Goal: Information Seeking & Learning: Learn about a topic

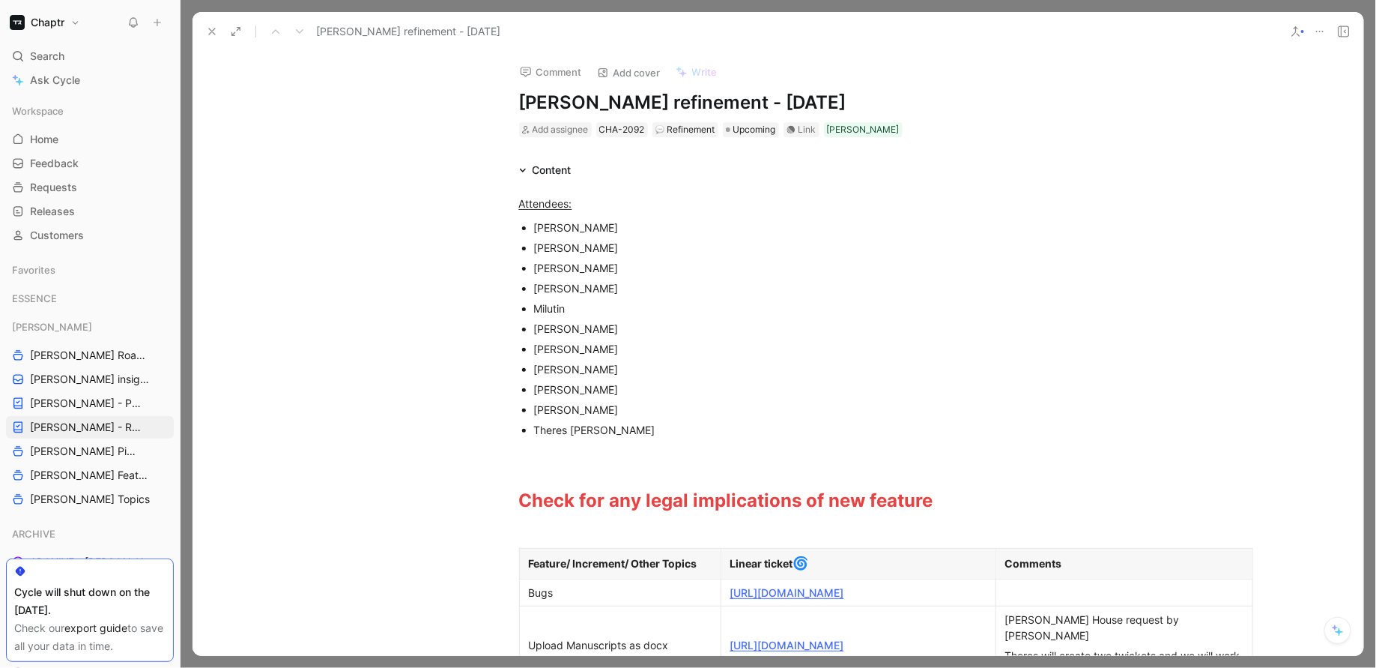
scroll to position [489, 0]
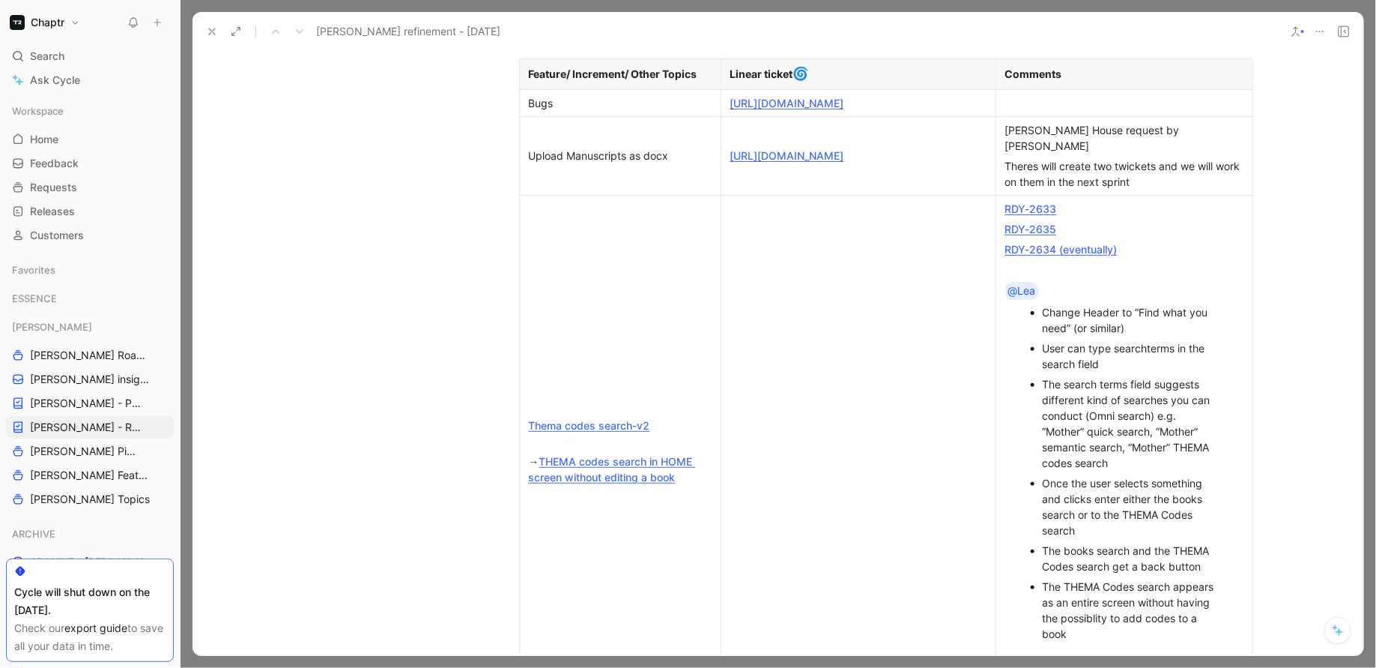
click at [844, 158] on link "[URL][DOMAIN_NAME]" at bounding box center [788, 155] width 114 height 13
click at [844, 156] on link "[URL][DOMAIN_NAME]" at bounding box center [788, 155] width 114 height 13
drag, startPoint x: 675, startPoint y: 169, endPoint x: 530, endPoint y: 163, distance: 145.5
click at [530, 163] on p "Upload Manuscripts as docx" at bounding box center [620, 155] width 195 height 20
copy div "Upload Manuscripts as docx"
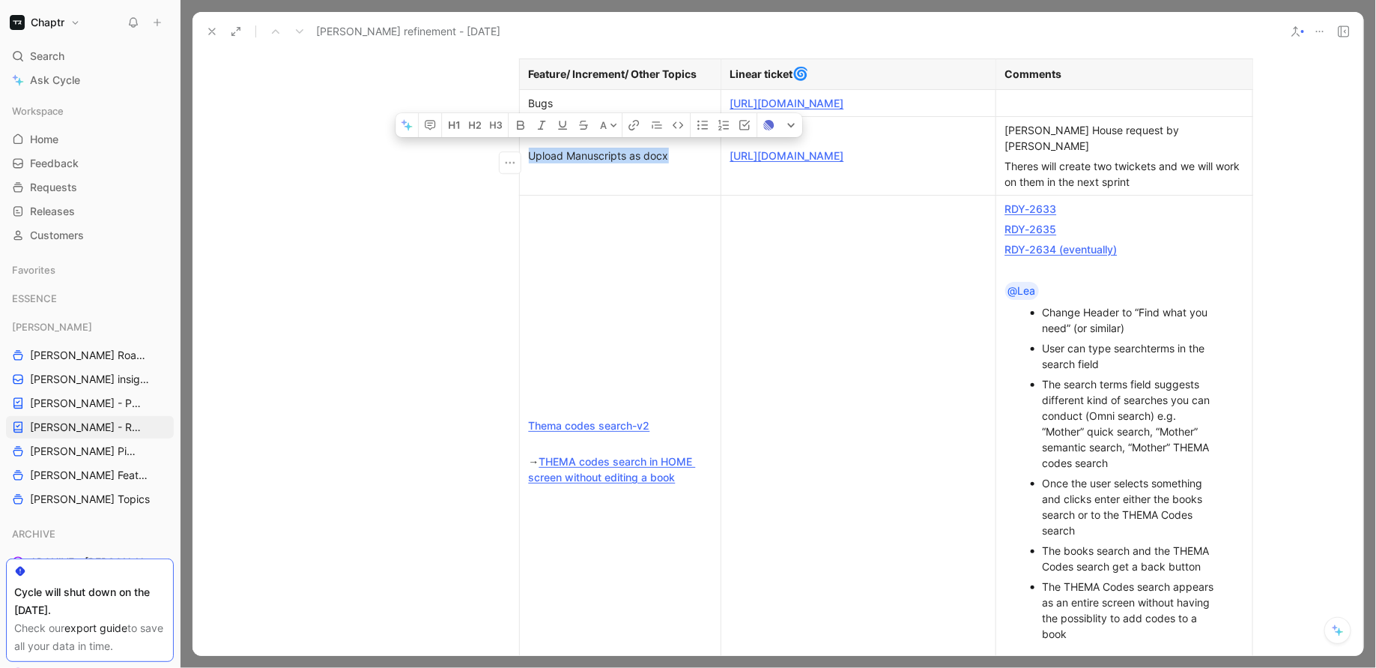
click at [775, 336] on td at bounding box center [858, 461] width 275 height 533
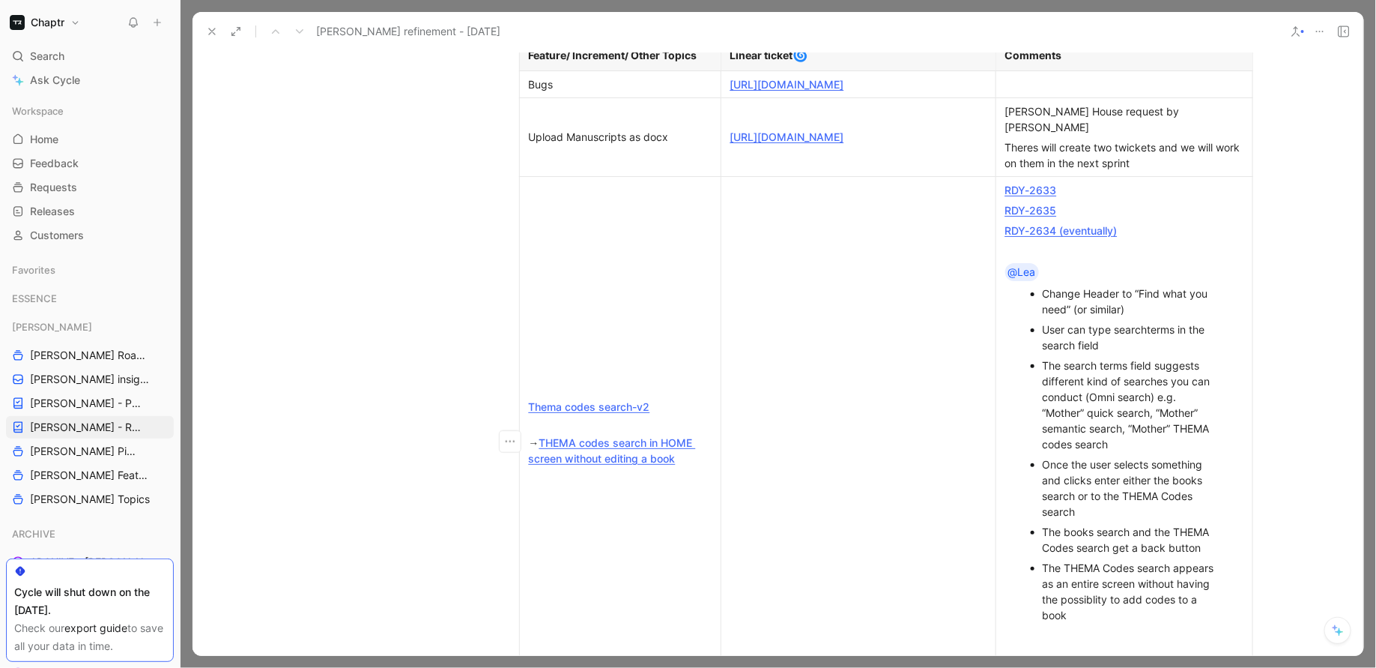
scroll to position [522, 0]
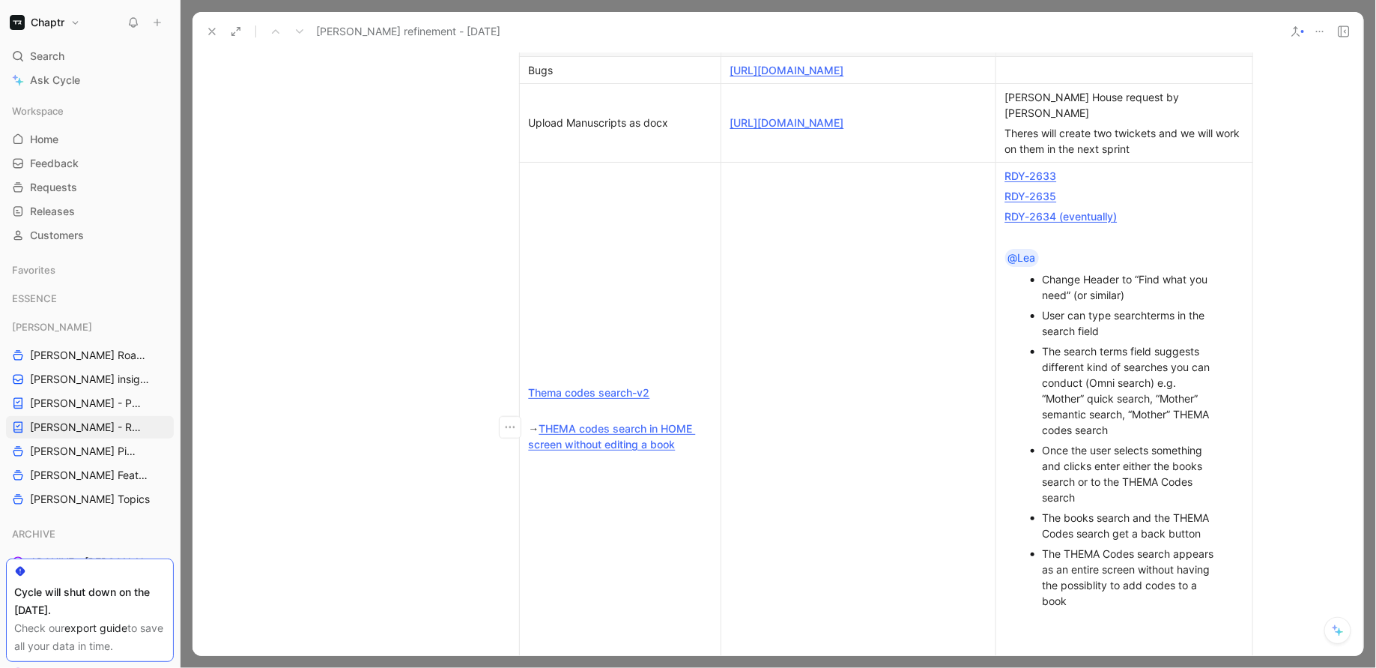
click at [1040, 174] on link "RDY-2633" at bounding box center [1031, 175] width 52 height 13
click at [1038, 193] on link "RDY-2635" at bounding box center [1031, 196] width 52 height 13
click at [1035, 215] on link "RDY-2634 (eventually)" at bounding box center [1061, 216] width 112 height 13
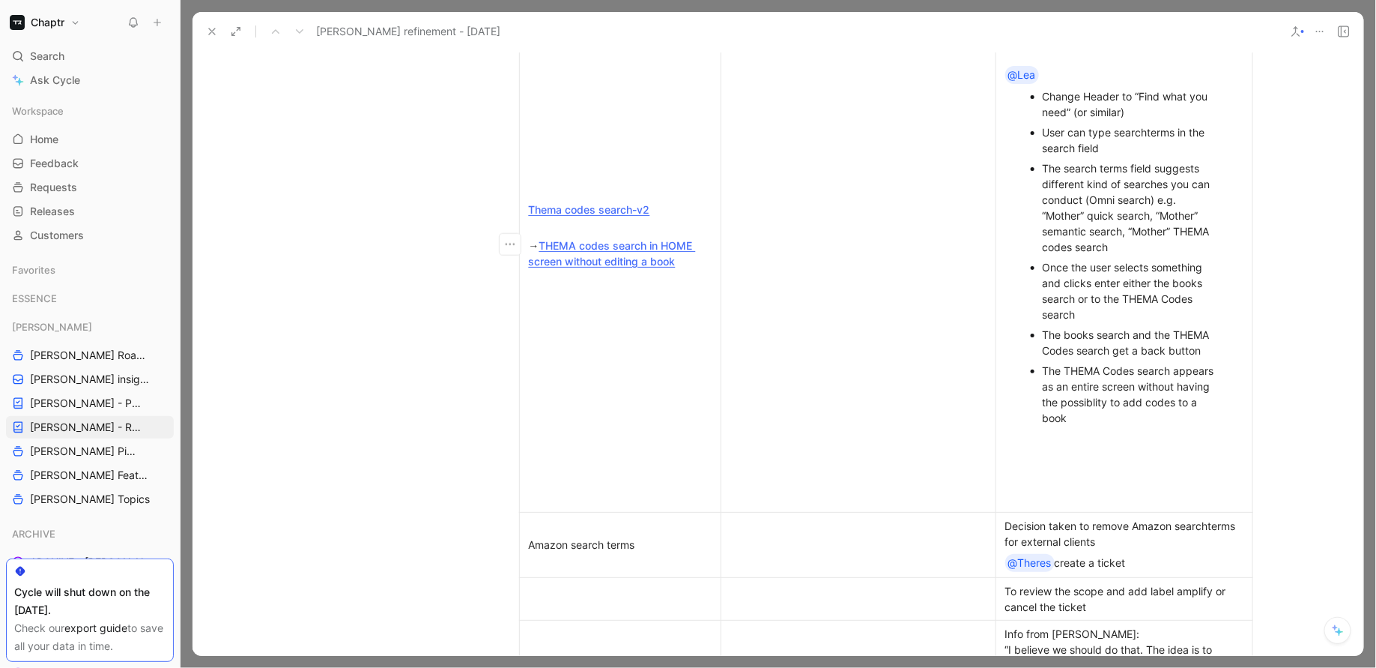
scroll to position [721, 0]
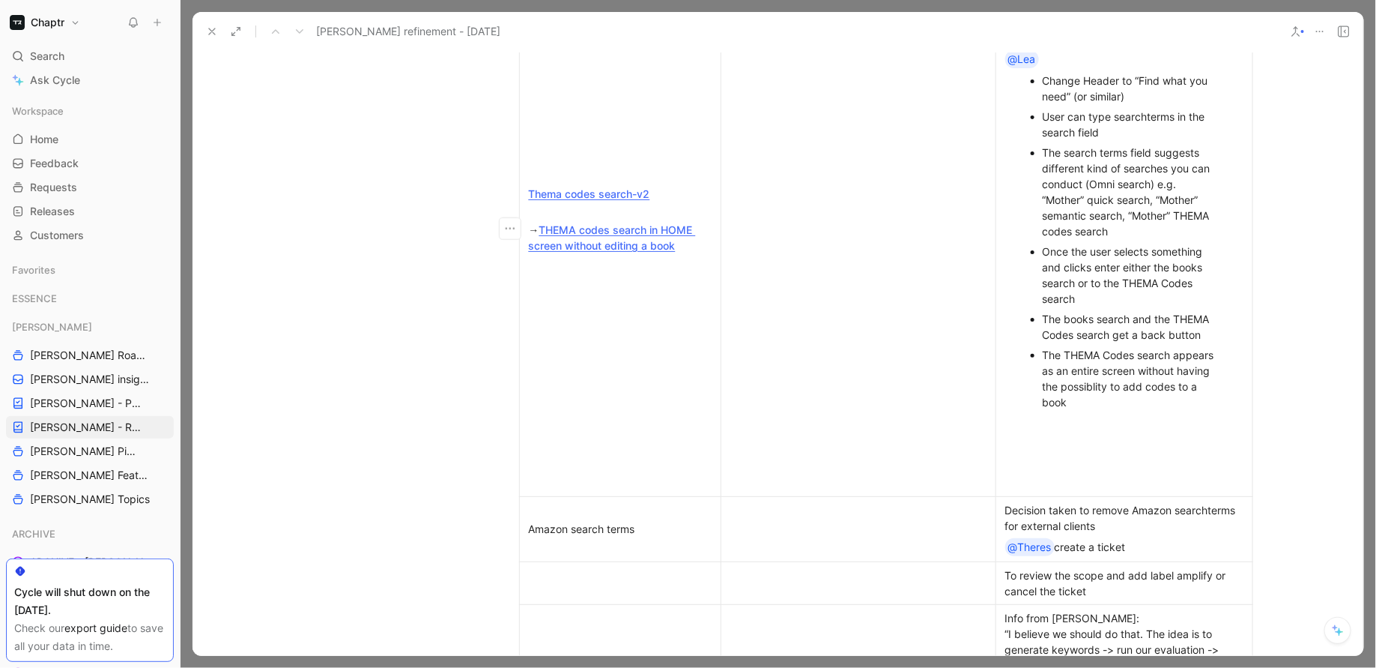
click at [666, 239] on link "THEMA codes search in HOME screen without editing a book" at bounding box center [612, 237] width 167 height 28
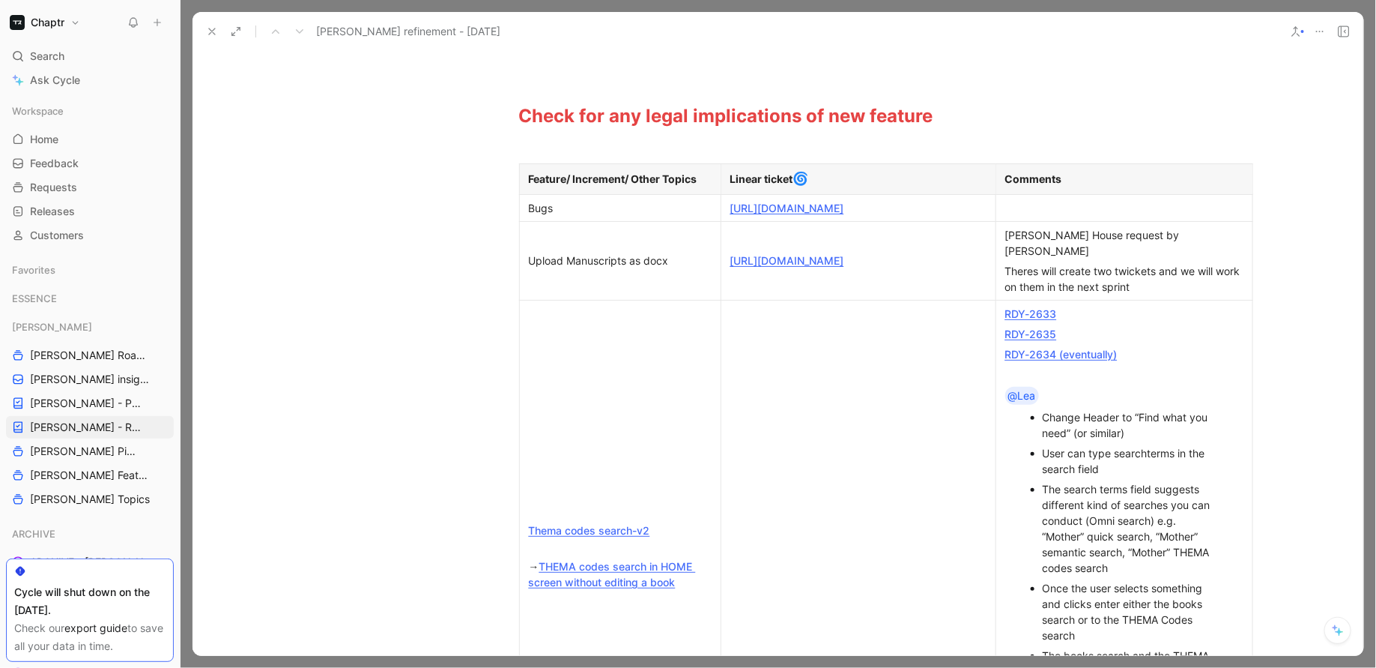
scroll to position [386, 0]
click at [786, 213] on link "[URL][DOMAIN_NAME]" at bounding box center [788, 206] width 114 height 13
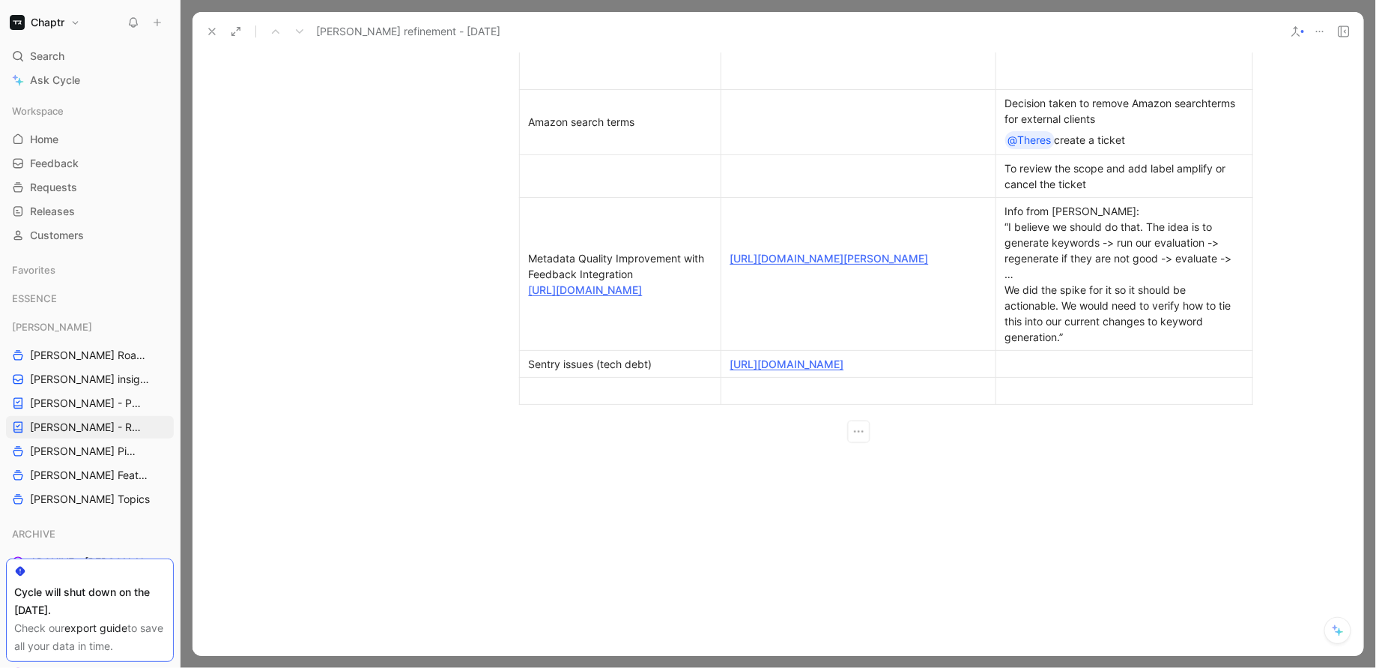
scroll to position [1133, 0]
